Goal: Navigation & Orientation: Find specific page/section

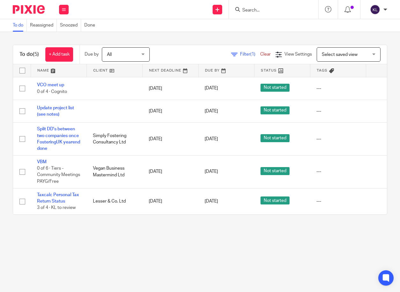
click at [266, 11] on input "Search" at bounding box center [270, 11] width 57 height 6
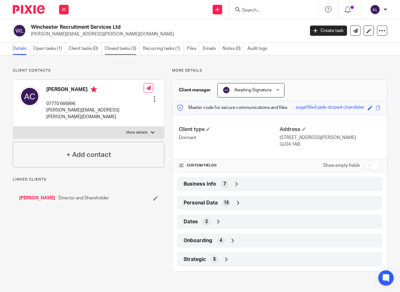
click at [117, 53] on link "Closed tasks (3)" at bounding box center [122, 48] width 35 height 12
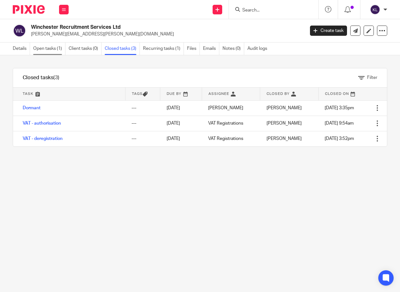
click at [58, 50] on link "Open tasks (1)" at bounding box center [49, 48] width 32 height 12
click at [53, 45] on link "Open tasks (1)" at bounding box center [49, 48] width 32 height 12
